Goal: Task Accomplishment & Management: Complete application form

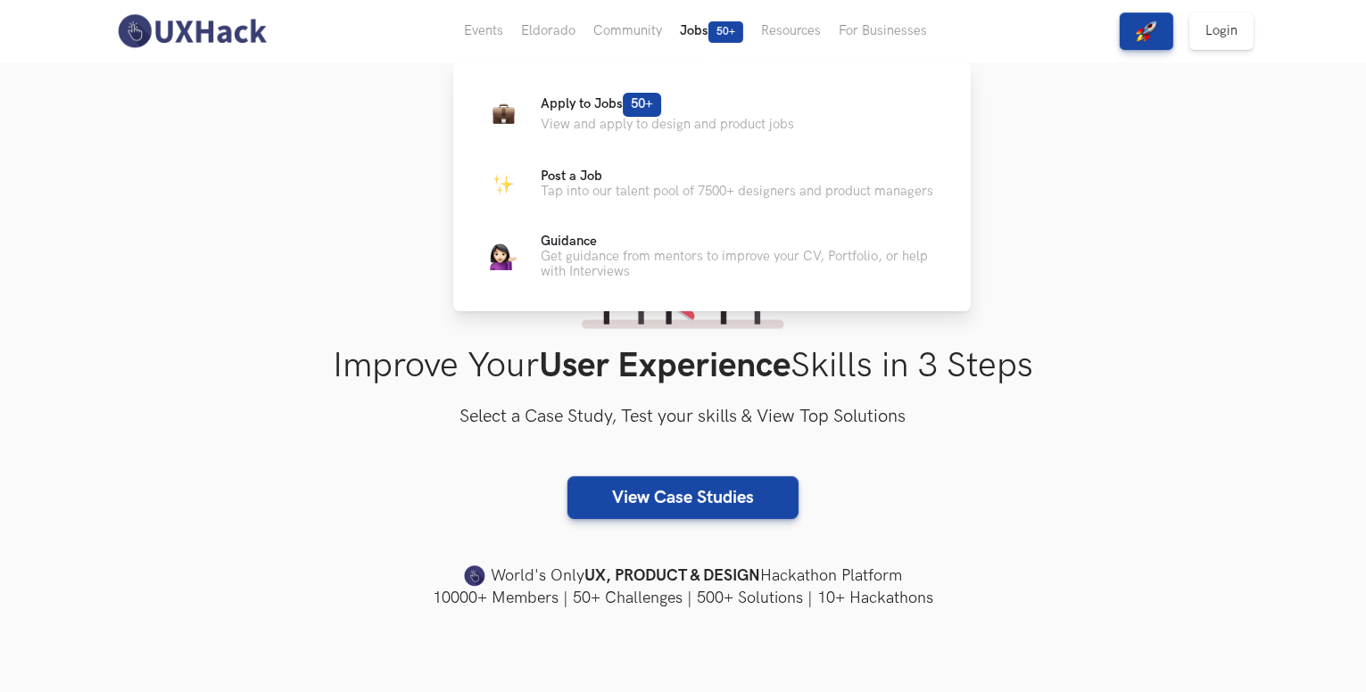
click at [688, 30] on button "Jobs 50+" at bounding box center [711, 31] width 81 height 62
click at [586, 112] on p "Apply to Jobs 50+" at bounding box center [667, 105] width 253 height 24
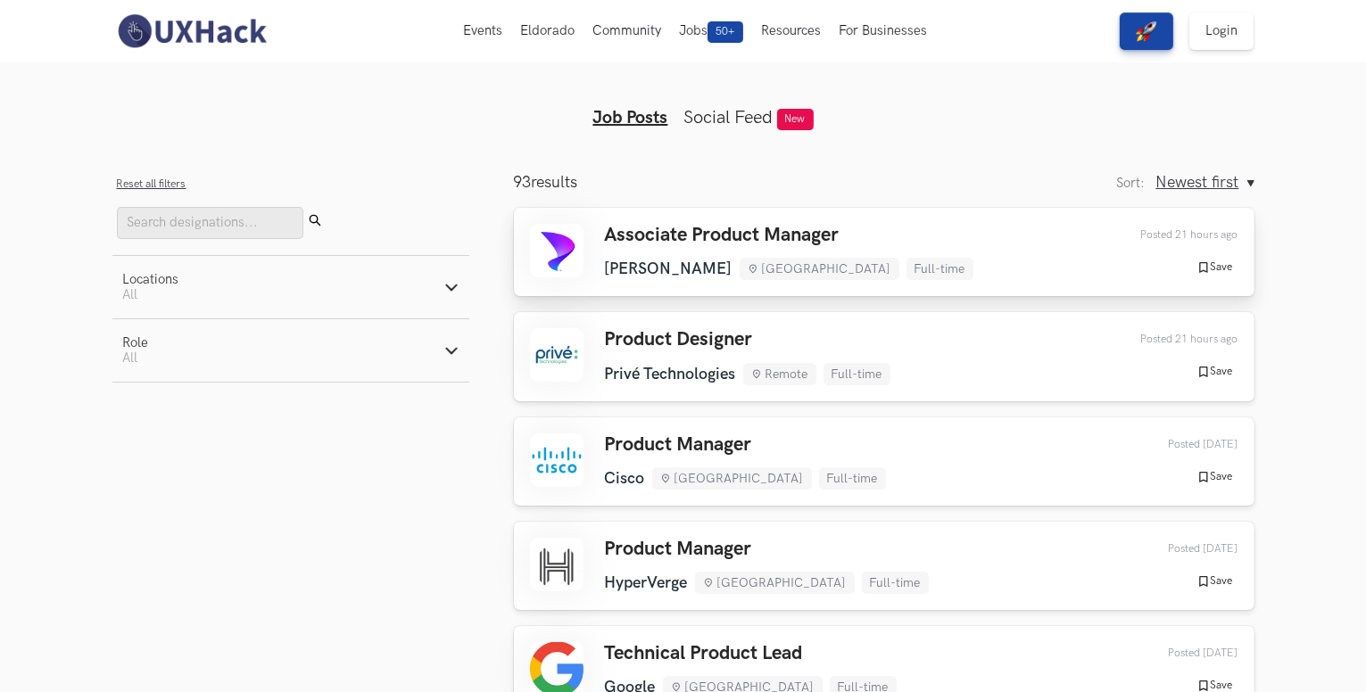
click at [622, 233] on h3 "Associate Product Manager" at bounding box center [789, 235] width 369 height 23
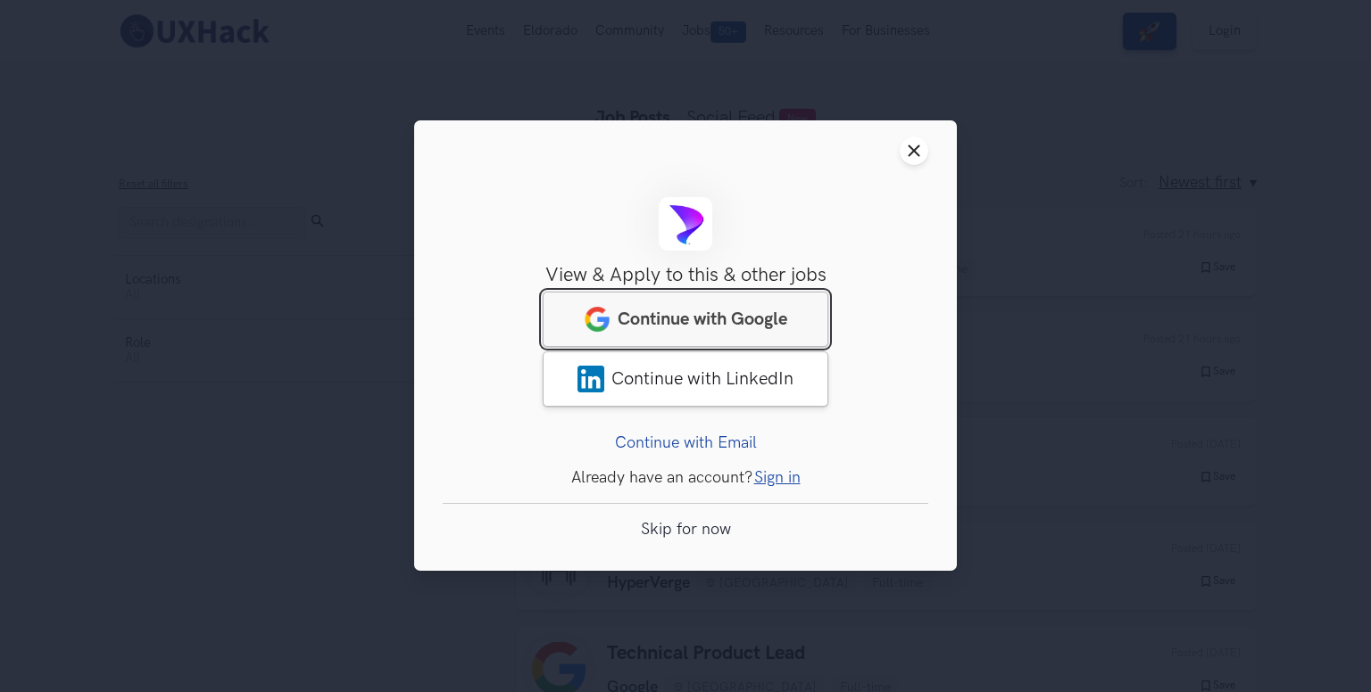
click at [682, 326] on span "Continue with Google" at bounding box center [703, 320] width 170 height 21
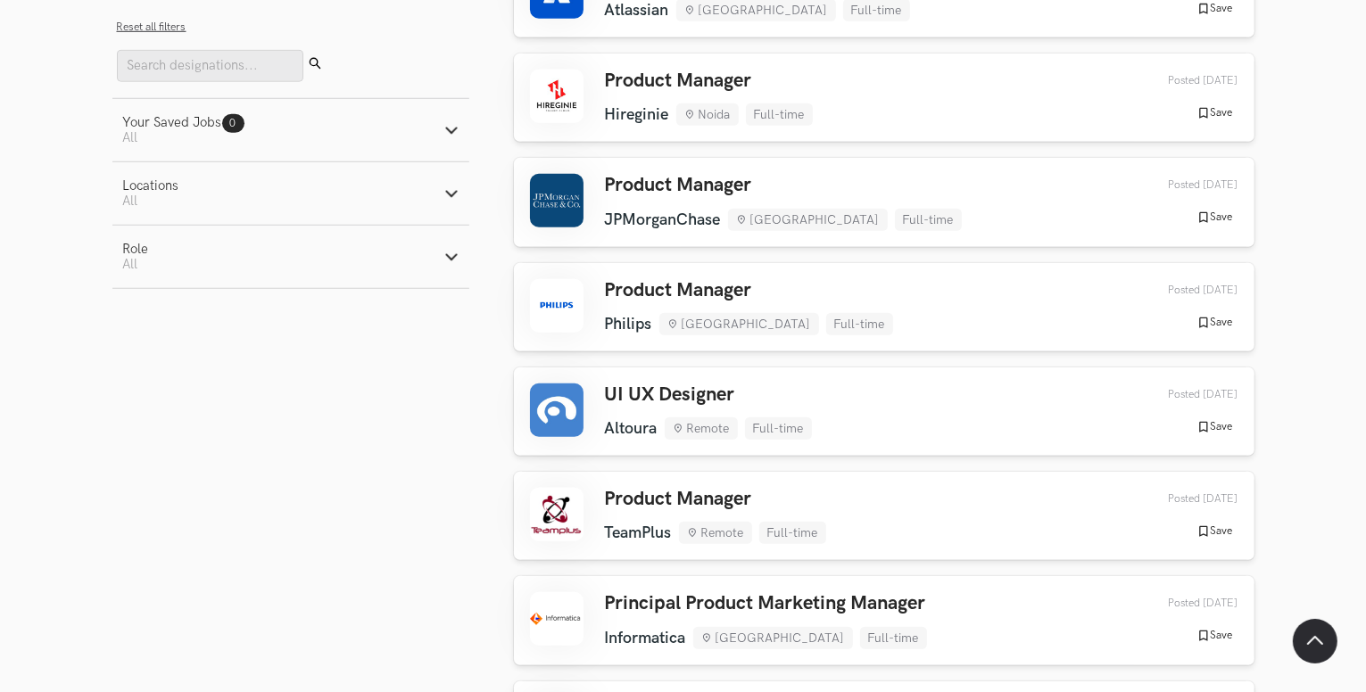
scroll to position [1414, 0]
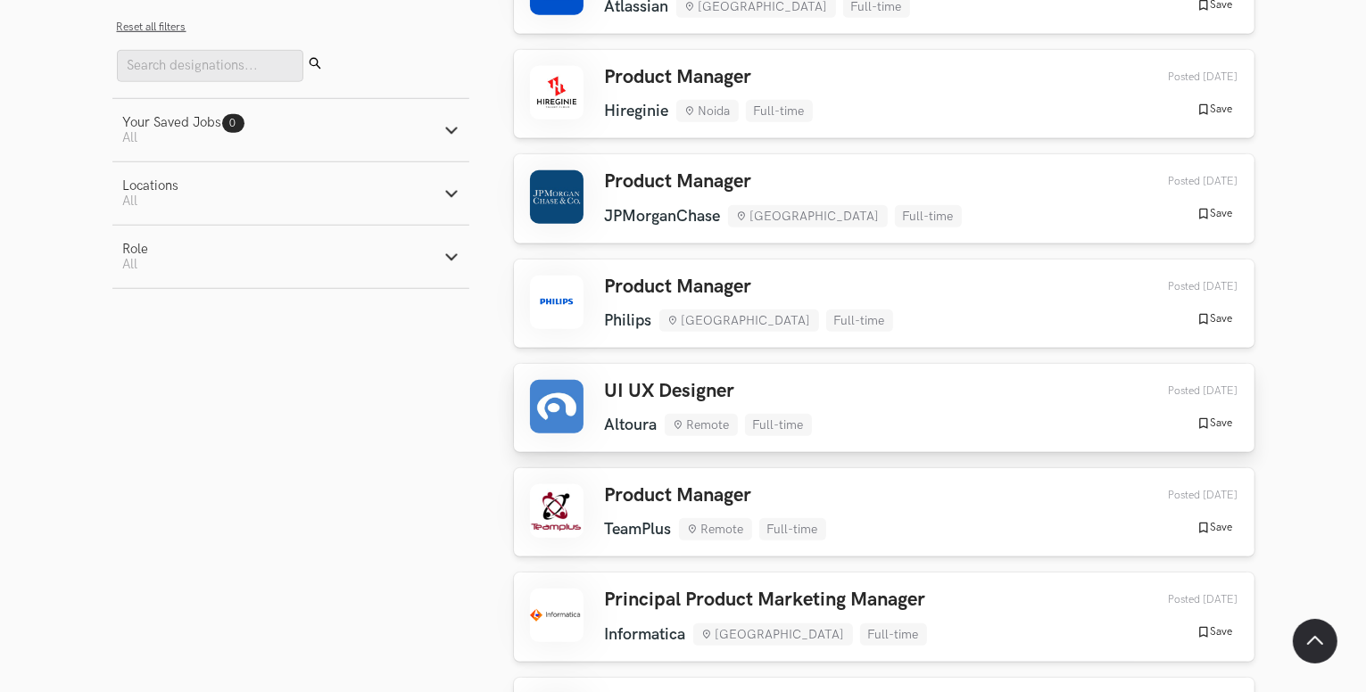
drag, startPoint x: 691, startPoint y: 391, endPoint x: 763, endPoint y: 399, distance: 72.7
click at [763, 399] on h3 "UI UX Designer" at bounding box center [708, 391] width 207 height 23
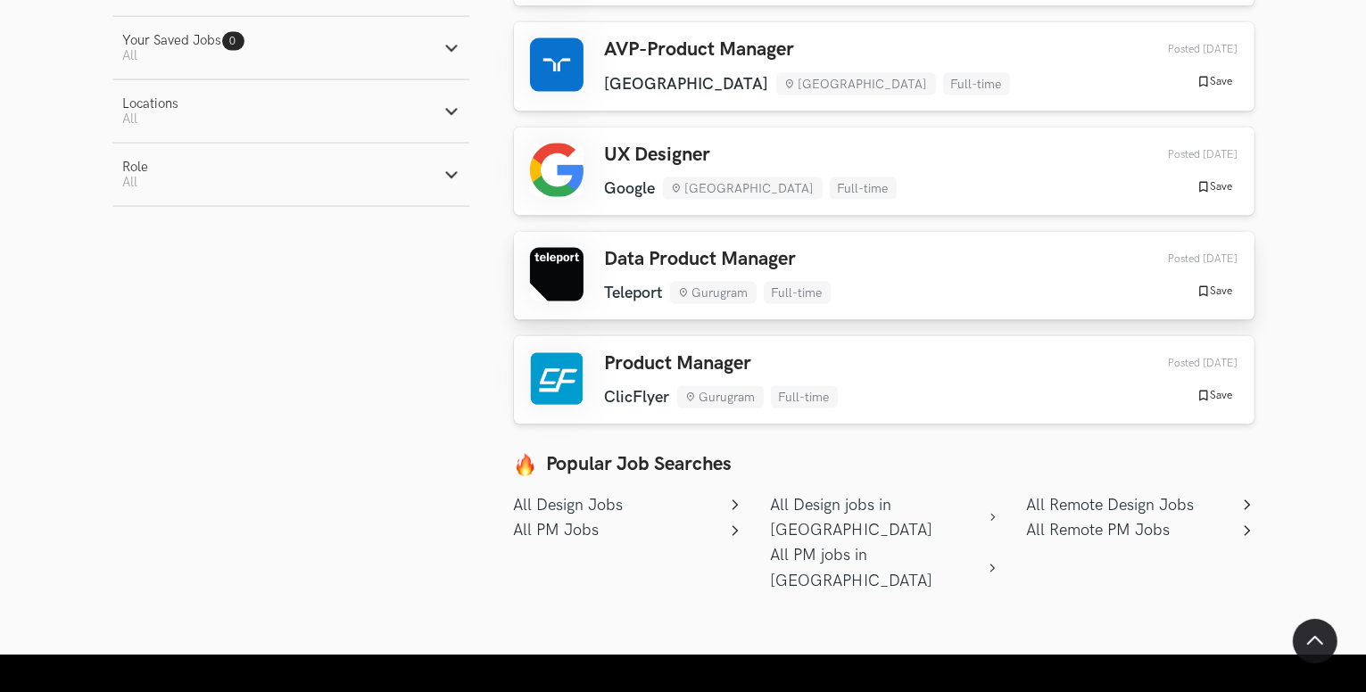
scroll to position [9534, 0]
